Goal: Information Seeking & Learning: Learn about a topic

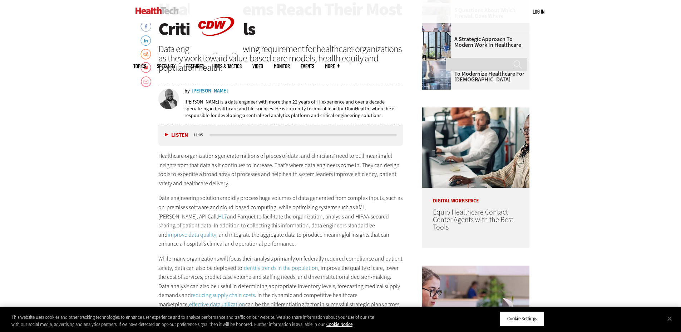
scroll to position [393, 0]
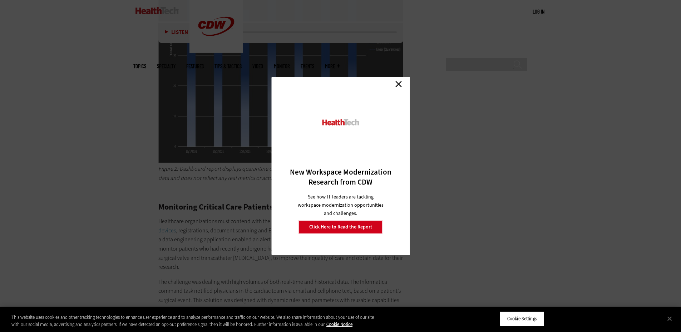
scroll to position [1822, 0]
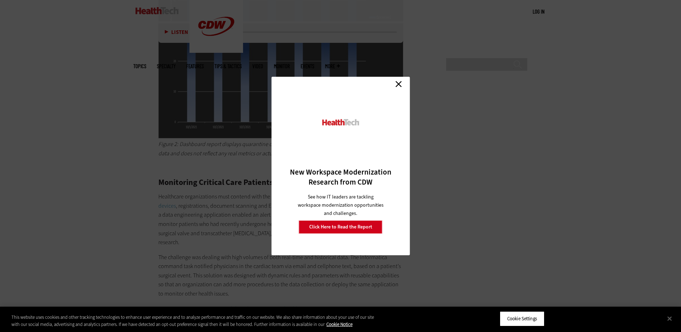
click at [398, 82] on link "Close" at bounding box center [398, 84] width 11 height 11
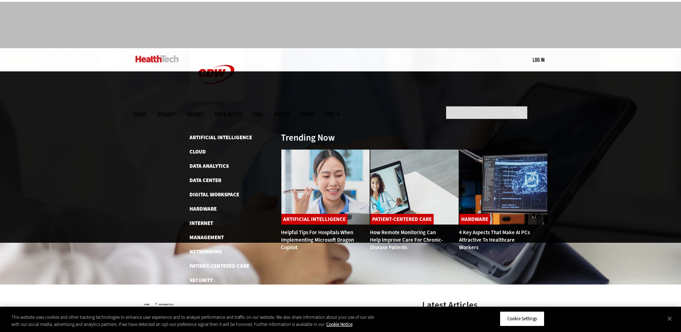
scroll to position [0, 0]
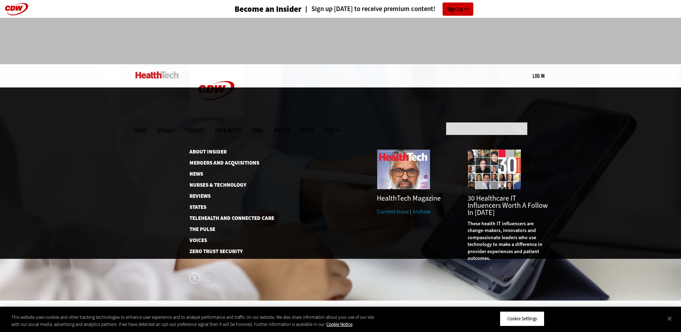
click at [340, 128] on span "More" at bounding box center [332, 130] width 15 height 5
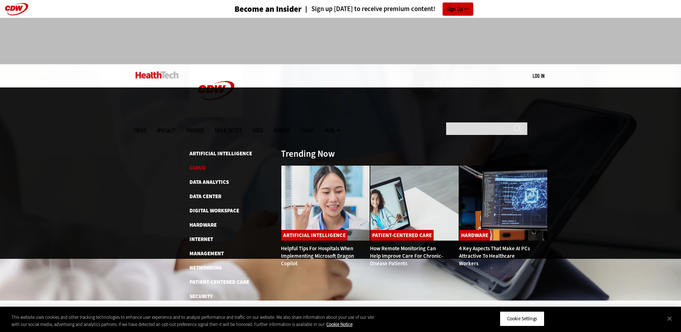
click at [199, 164] on link "Cloud" at bounding box center [197, 167] width 16 height 7
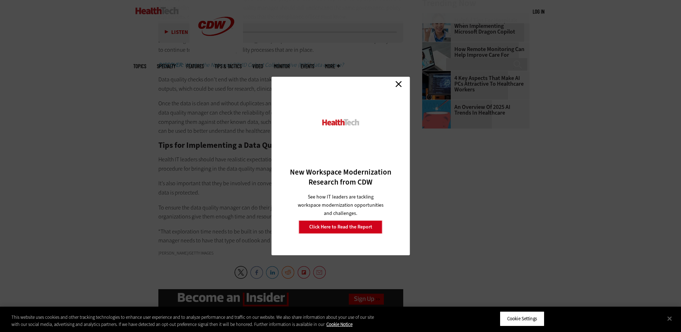
scroll to position [1070, 0]
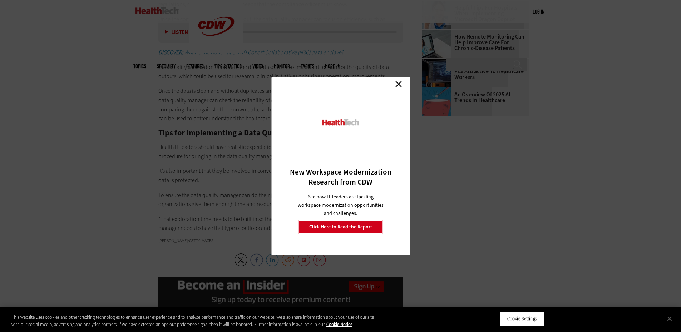
drag, startPoint x: 398, startPoint y: 83, endPoint x: 395, endPoint y: 85, distance: 4.3
click at [398, 83] on link "Close" at bounding box center [398, 84] width 11 height 11
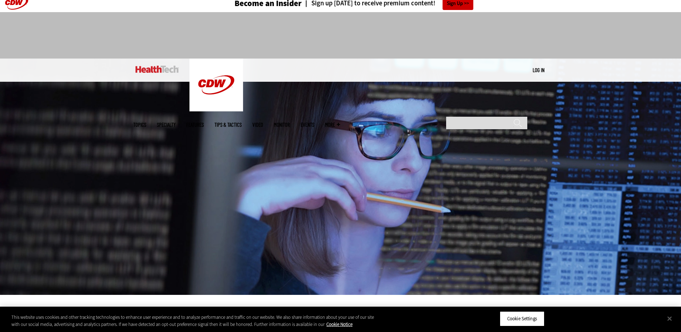
scroll to position [0, 0]
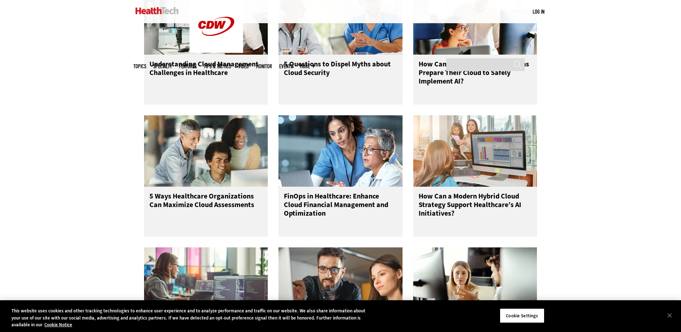
scroll to position [322, 0]
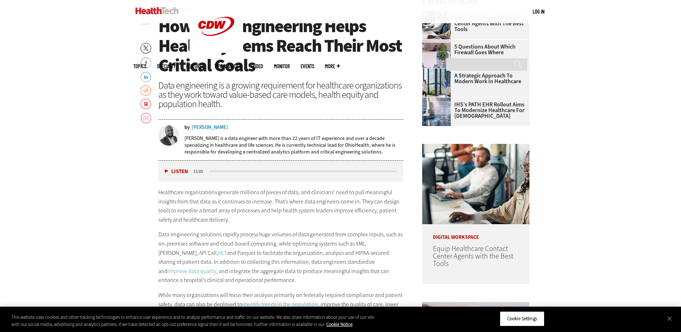
scroll to position [322, 0]
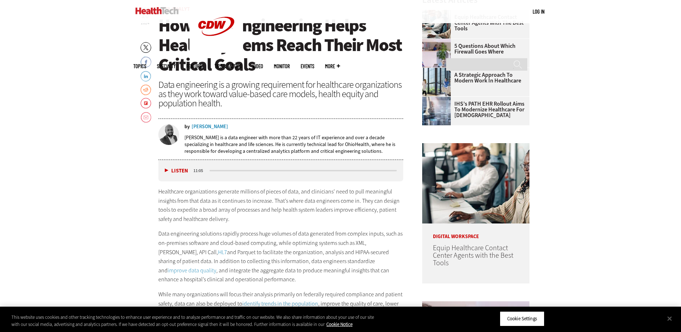
click at [166, 171] on button "Listen" at bounding box center [176, 170] width 23 height 5
click at [172, 171] on button "Pause" at bounding box center [176, 170] width 22 height 5
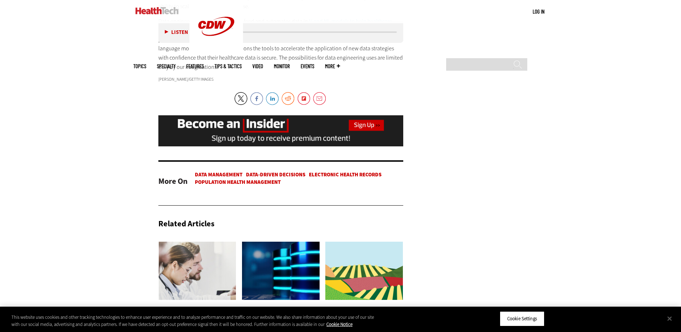
scroll to position [2358, 0]
